Goal: Task Accomplishment & Management: Use online tool/utility

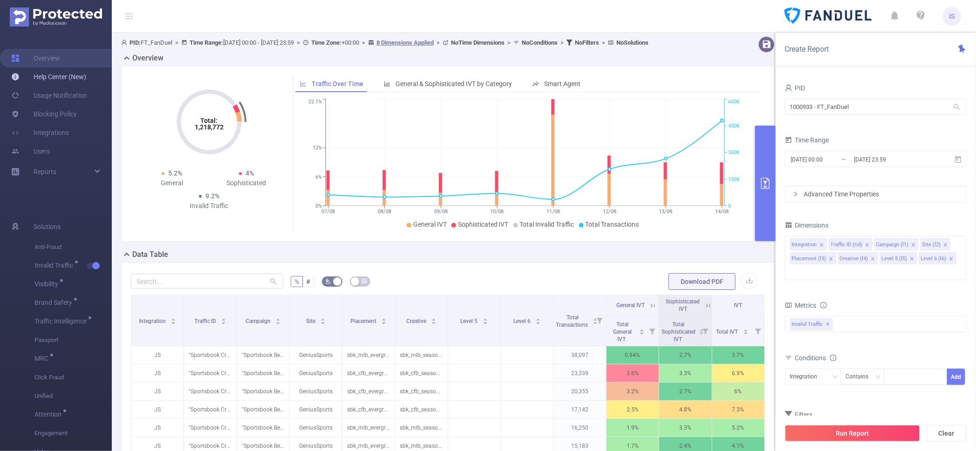
click at [64, 76] on link "Help Center (New)" at bounding box center [48, 77] width 75 height 19
click at [66, 78] on link "Help Center (New)" at bounding box center [48, 77] width 75 height 19
drag, startPoint x: 862, startPoint y: 107, endPoint x: 635, endPoint y: 93, distance: 226.8
click at [635, 93] on section "PID: FT_FanDuel > Time Range: [DATE] 00:00 - [DATE] 23:59 > Time Zone: +00:00 >…" at bounding box center [544, 322] width 864 height 578
type input "eme"
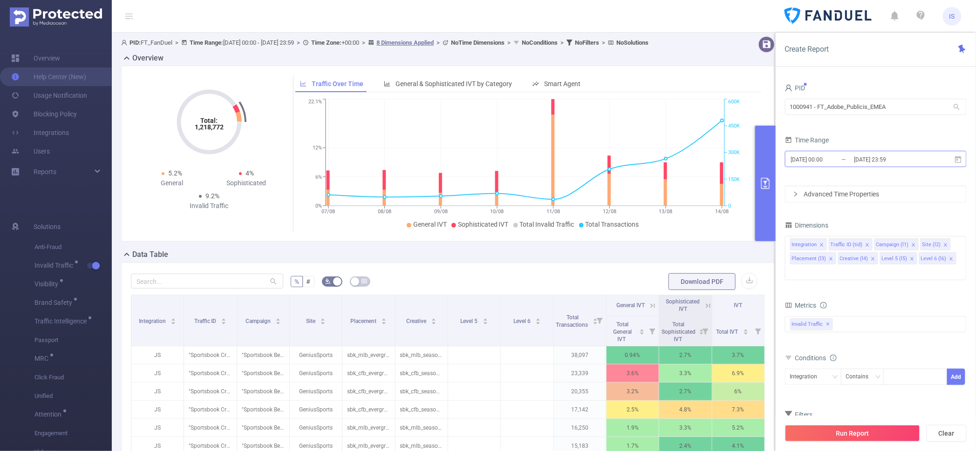
click at [863, 158] on input "[DATE] 23:59" at bounding box center [890, 159] width 75 height 13
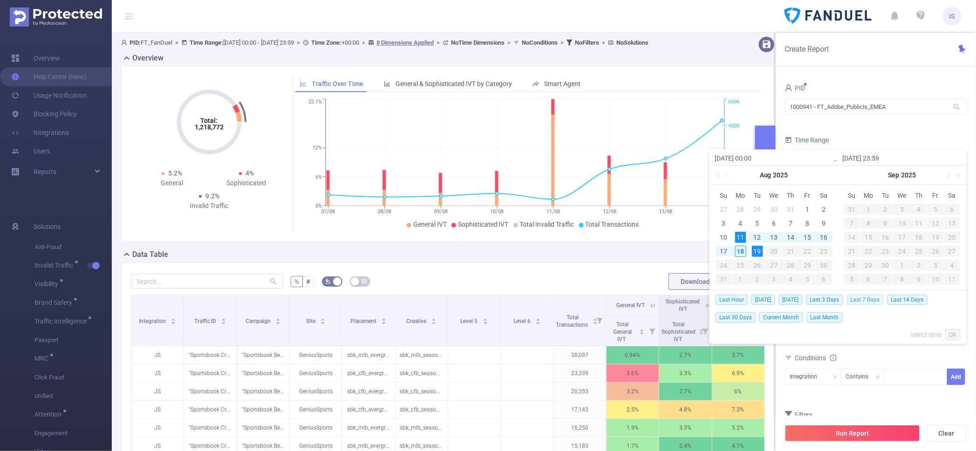
click at [865, 298] on span "Last 7 Days" at bounding box center [865, 300] width 37 height 10
type input "[DATE] 00:00"
type input "[DATE] 23:59"
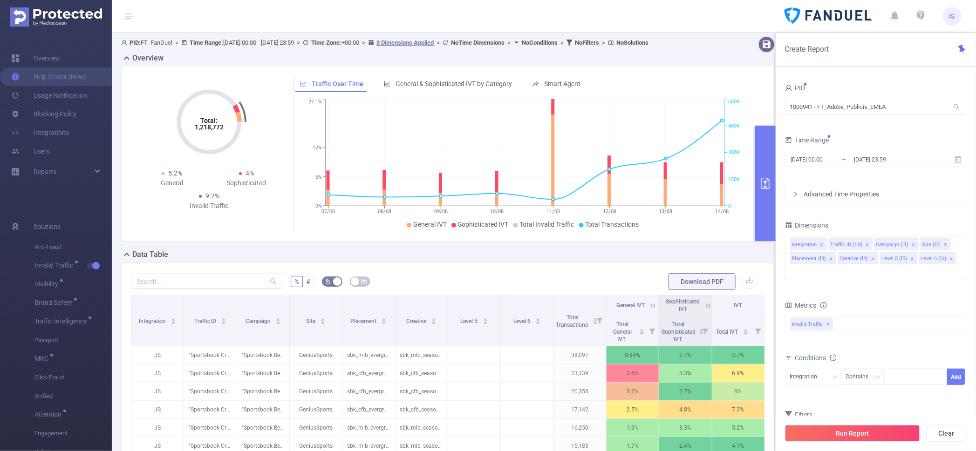
click at [865, 328] on div "Total General IVT Data Centers Disclosed Bots Known Crawlers Irregular Activity…" at bounding box center [876, 329] width 182 height 27
click at [829, 162] on input "[DATE] 00:00" at bounding box center [827, 159] width 75 height 13
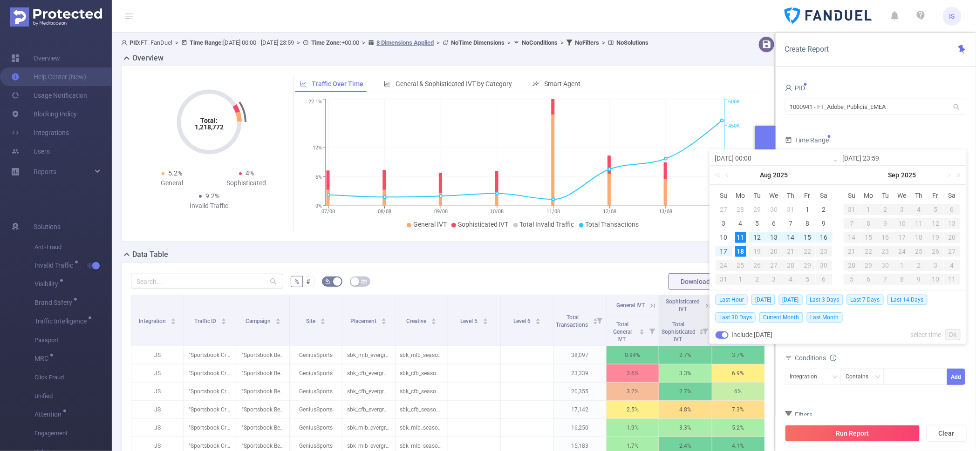
click at [892, 131] on form "PID 1000941 - FT_Adobe_Publicis_EMEA 1000941 - FT_Adobe_Publicis_EMEA Time Rang…" at bounding box center [876, 142] width 182 height 121
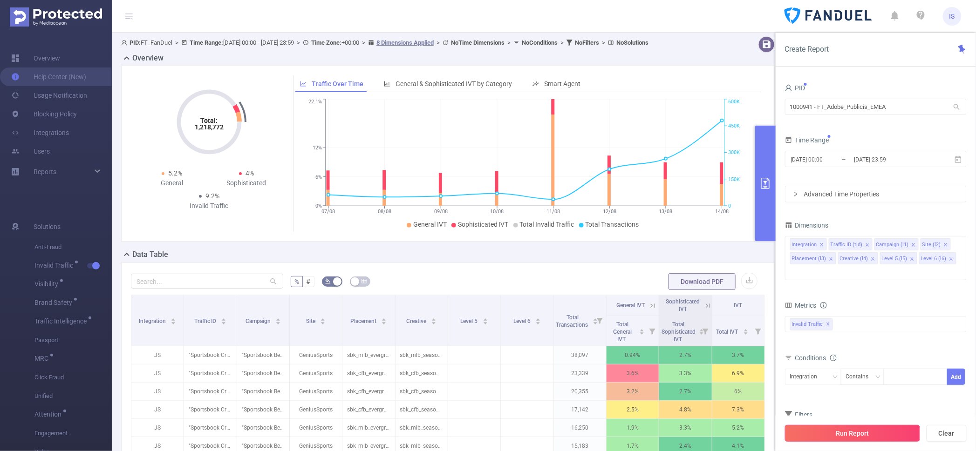
click at [872, 427] on button "Run Report" at bounding box center [852, 433] width 135 height 17
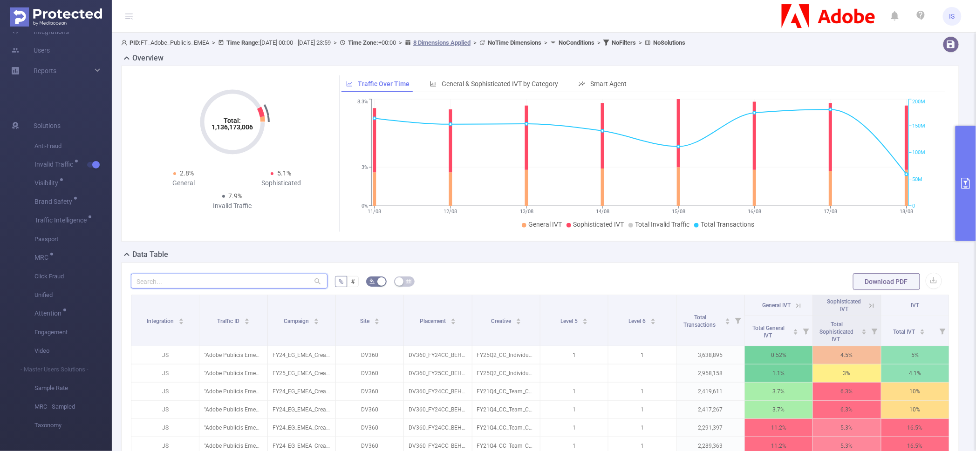
click at [198, 282] on input "text" at bounding box center [229, 281] width 197 height 15
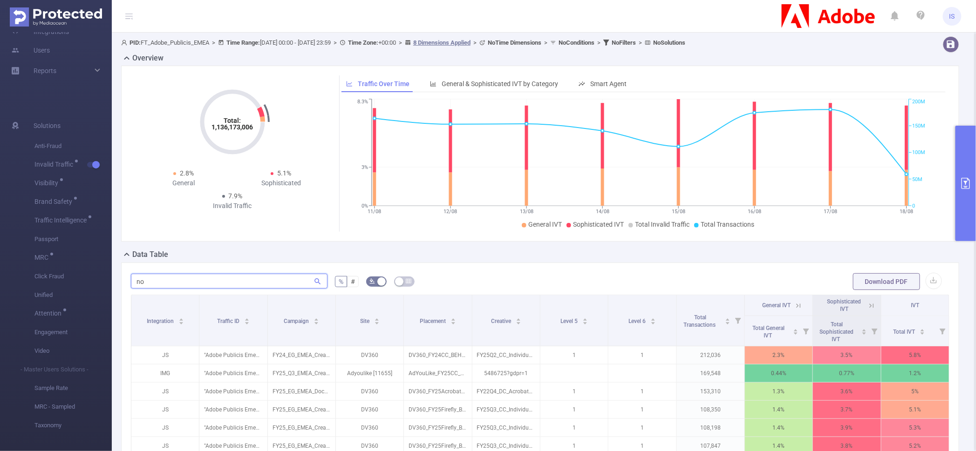
type input "n"
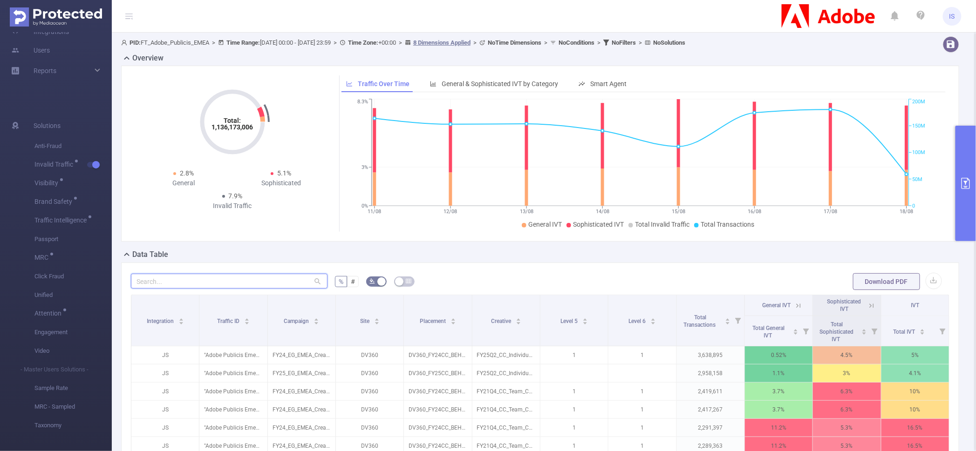
click at [261, 283] on input "text" at bounding box center [229, 281] width 197 height 15
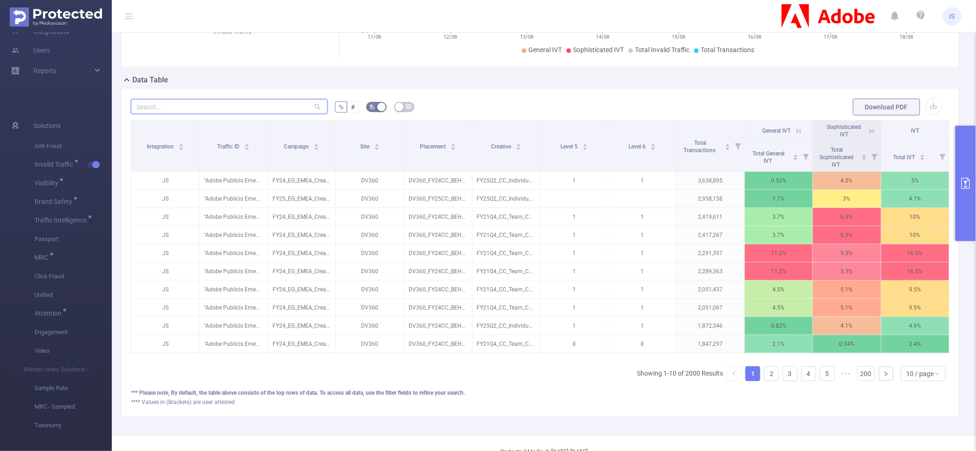
click at [205, 104] on input "text" at bounding box center [229, 106] width 197 height 15
paste input "nodals"
type input "nodals"
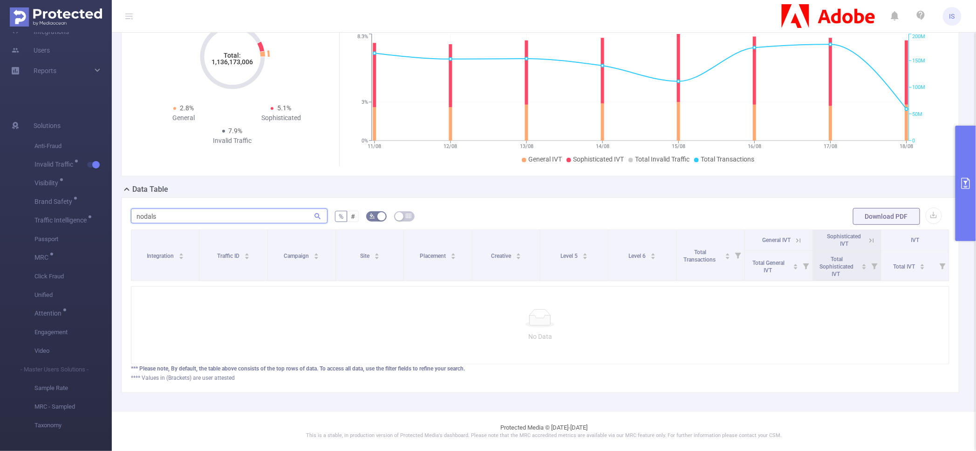
scroll to position [74, 0]
drag, startPoint x: 201, startPoint y: 207, endPoint x: 73, endPoint y: 197, distance: 129.0
click at [73, 197] on section "Overview Help Center (New) Usage Notification Blocking Policy Integrations User…" at bounding box center [488, 225] width 976 height 451
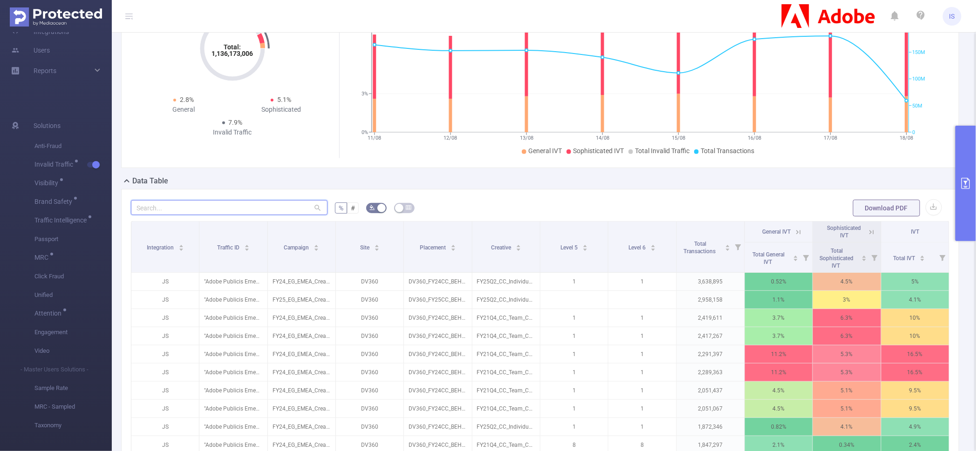
scroll to position [175, 0]
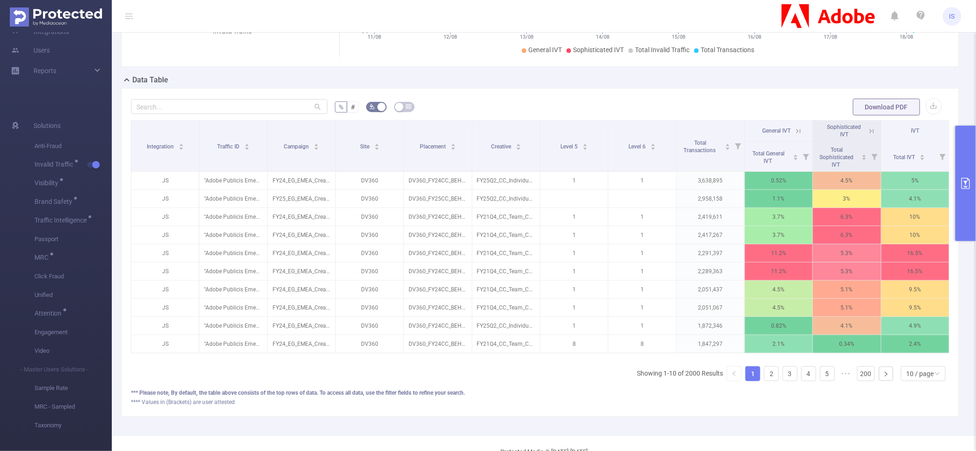
click at [968, 157] on button "primary" at bounding box center [965, 184] width 20 height 116
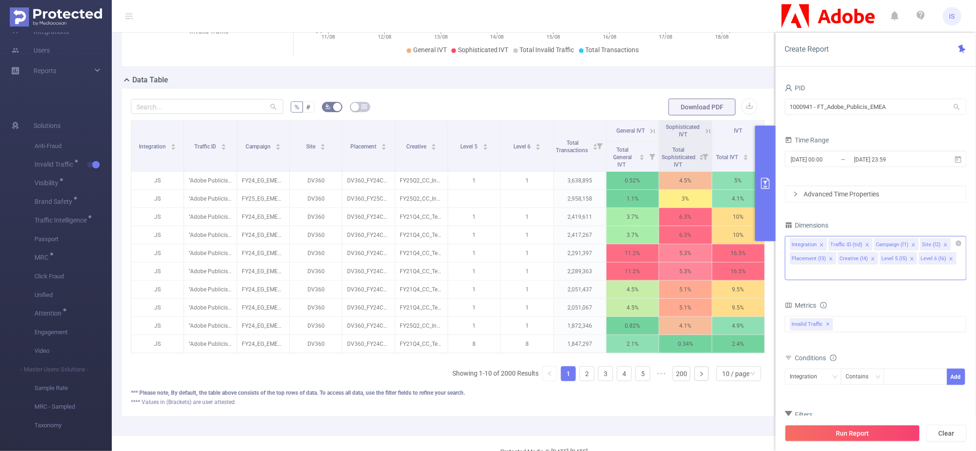
click at [871, 259] on icon "icon: close" at bounding box center [873, 259] width 5 height 5
click at [871, 259] on li "Level 5 (l5)" at bounding box center [856, 258] width 37 height 12
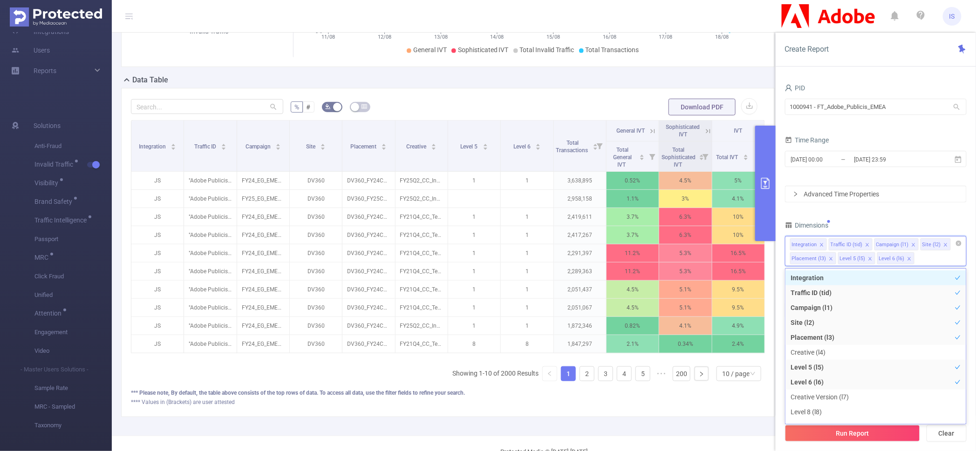
click at [868, 259] on icon "icon: close" at bounding box center [869, 258] width 3 height 3
click at [829, 259] on icon "icon: close" at bounding box center [831, 259] width 5 height 5
click at [822, 259] on icon "icon: close" at bounding box center [822, 259] width 5 height 5
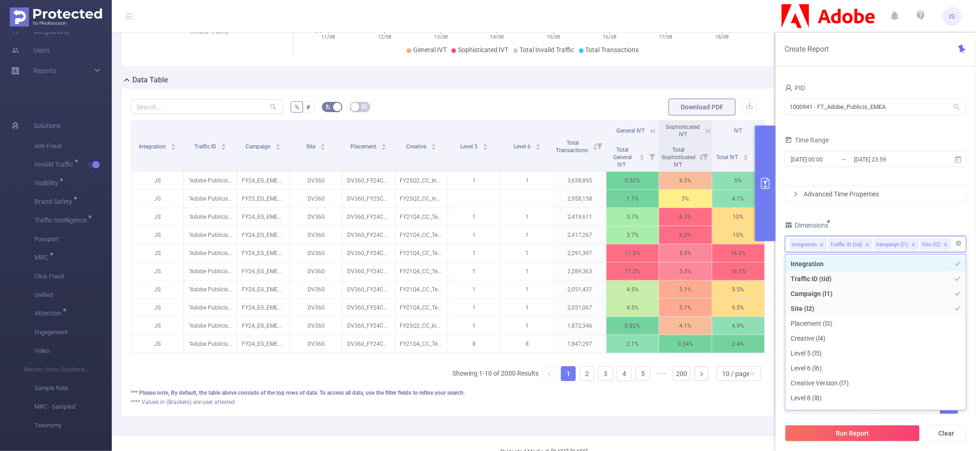
click at [911, 245] on icon "icon: close" at bounding box center [913, 245] width 5 height 5
click at [830, 157] on input "[DATE] 00:00" at bounding box center [827, 159] width 75 height 13
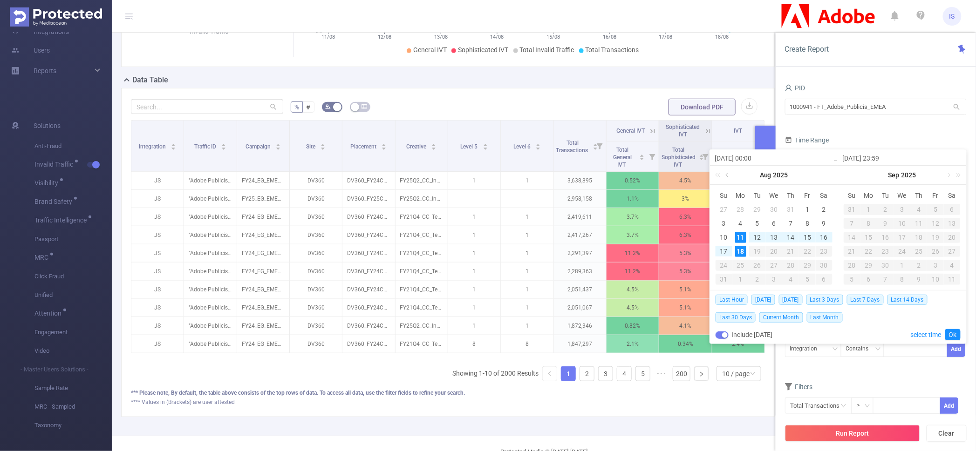
click at [730, 176] on link at bounding box center [727, 175] width 8 height 19
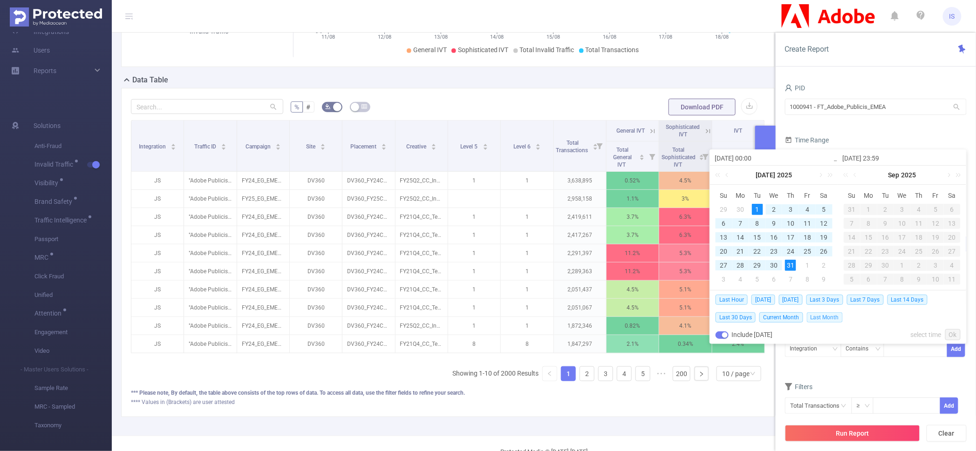
click at [814, 315] on span "Last Month" at bounding box center [825, 318] width 36 height 10
type input "[DATE] 00:00"
type input "[DATE] 23:59"
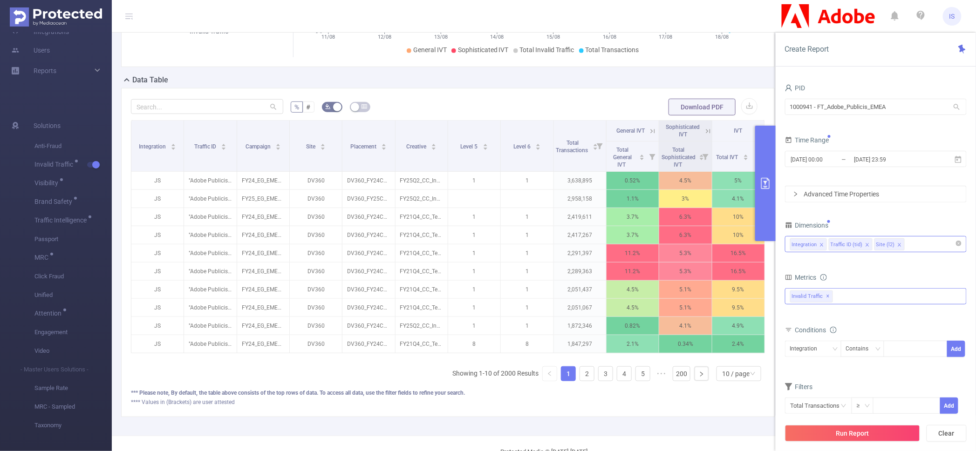
click at [861, 293] on div "Invalid Traffic ✕" at bounding box center [876, 296] width 182 height 16
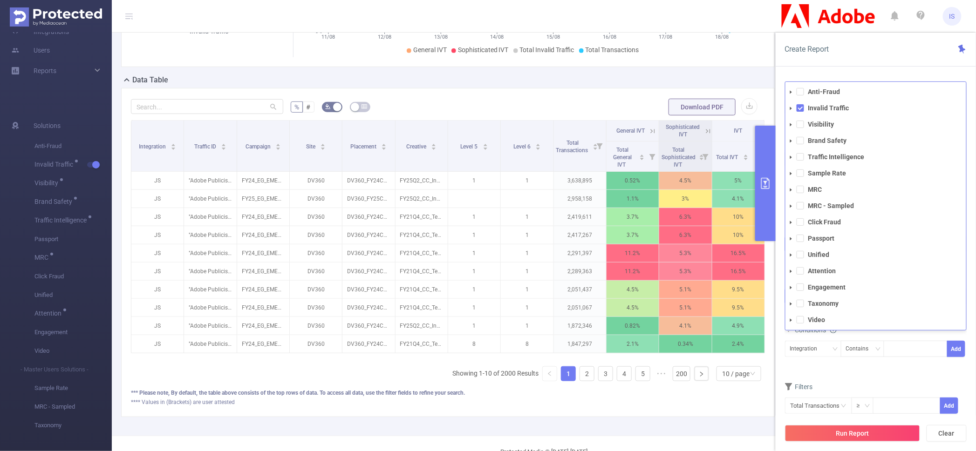
click at [803, 129] on li "Visibility" at bounding box center [875, 124] width 181 height 13
click at [800, 126] on span at bounding box center [799, 124] width 7 height 7
drag, startPoint x: 801, startPoint y: 138, endPoint x: 799, endPoint y: 150, distance: 12.7
click at [801, 138] on span at bounding box center [799, 140] width 7 height 7
click at [798, 154] on span at bounding box center [799, 156] width 7 height 7
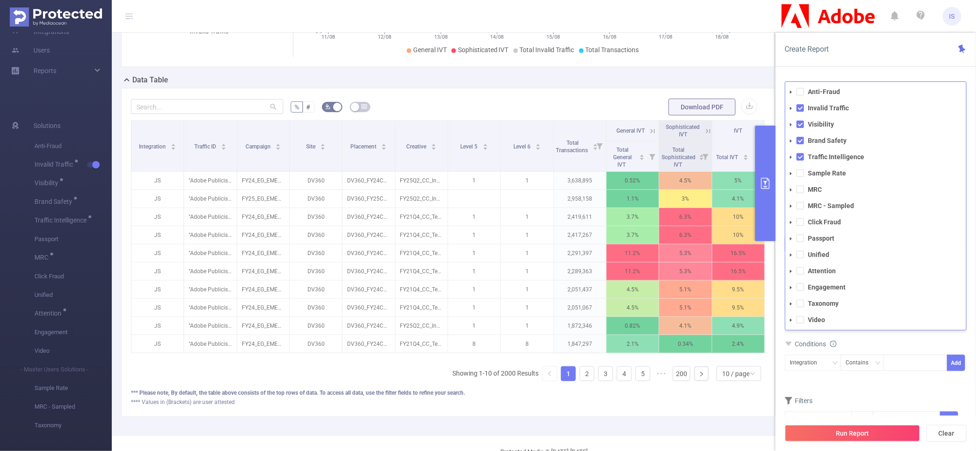
click at [873, 384] on form "Dimensions Integration Traffic ID (tid) Site (l2) Metrics Total General IVT Dat…" at bounding box center [876, 329] width 182 height 221
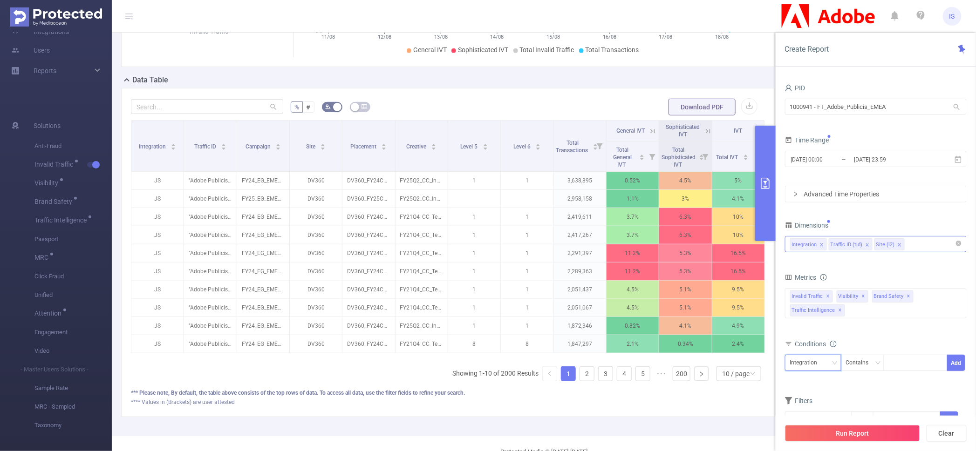
click at [815, 366] on div "Integration" at bounding box center [807, 362] width 34 height 15
click at [824, 409] on li "Site (l2)" at bounding box center [813, 411] width 56 height 15
click at [914, 371] on div at bounding box center [916, 363] width 64 height 16
paste input "nodals"
type input "nodals"
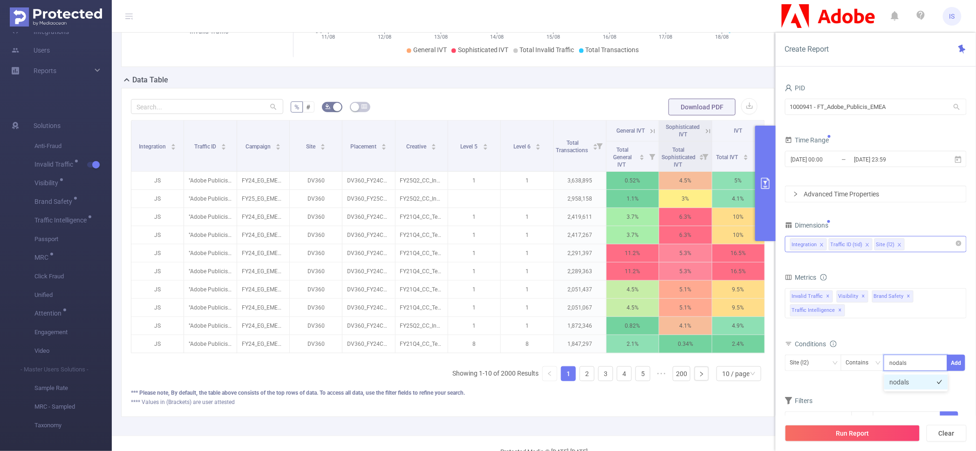
click at [911, 379] on li "nodals" at bounding box center [916, 382] width 64 height 15
click at [953, 365] on button "Add" at bounding box center [956, 363] width 18 height 16
click at [884, 432] on button "Run Report" at bounding box center [852, 433] width 135 height 17
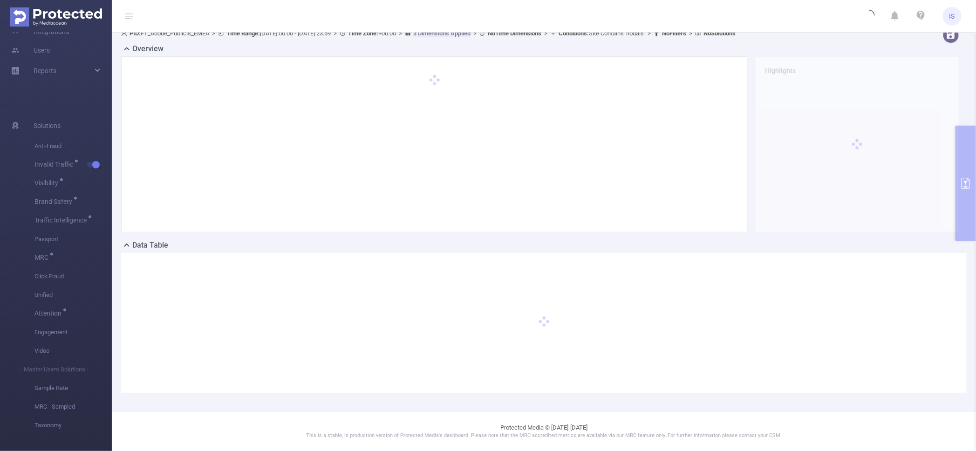
scroll to position [9, 0]
